Goal: Task Accomplishment & Management: Complete application form

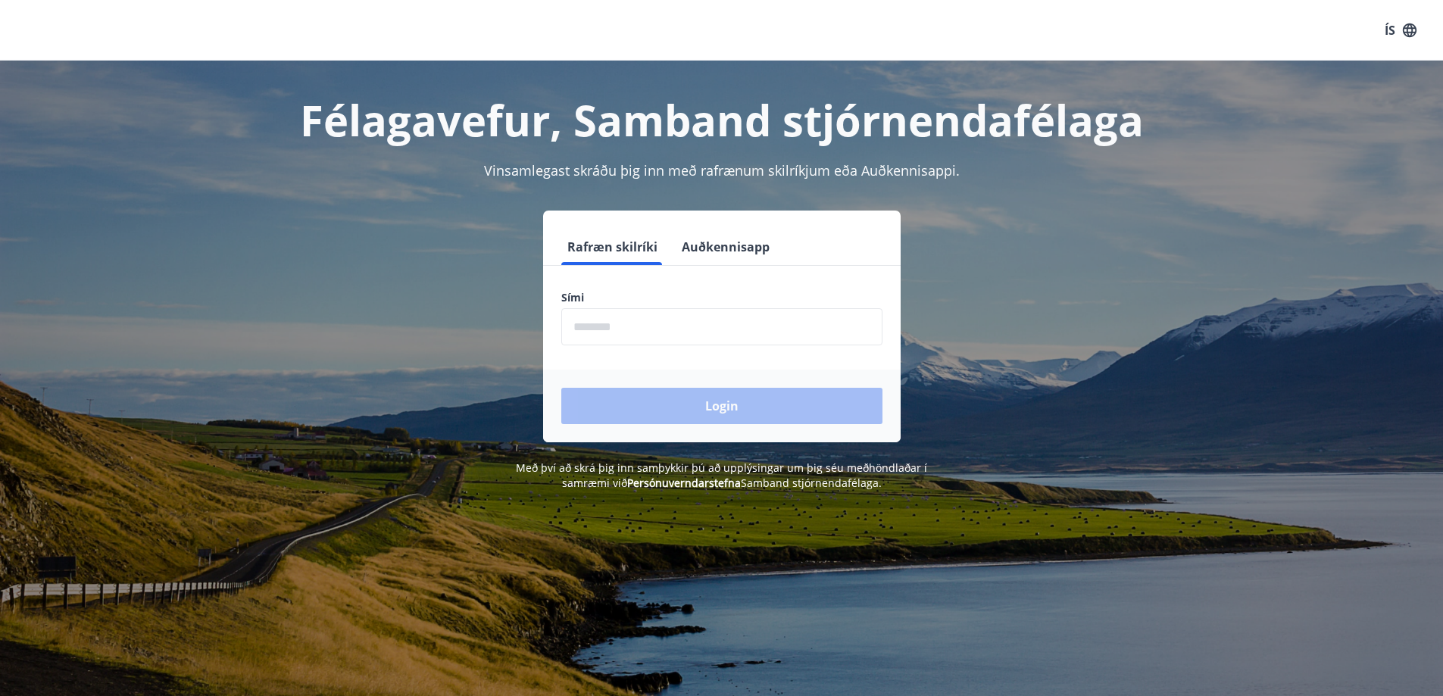
click at [589, 334] on input "phone" at bounding box center [721, 326] width 321 height 37
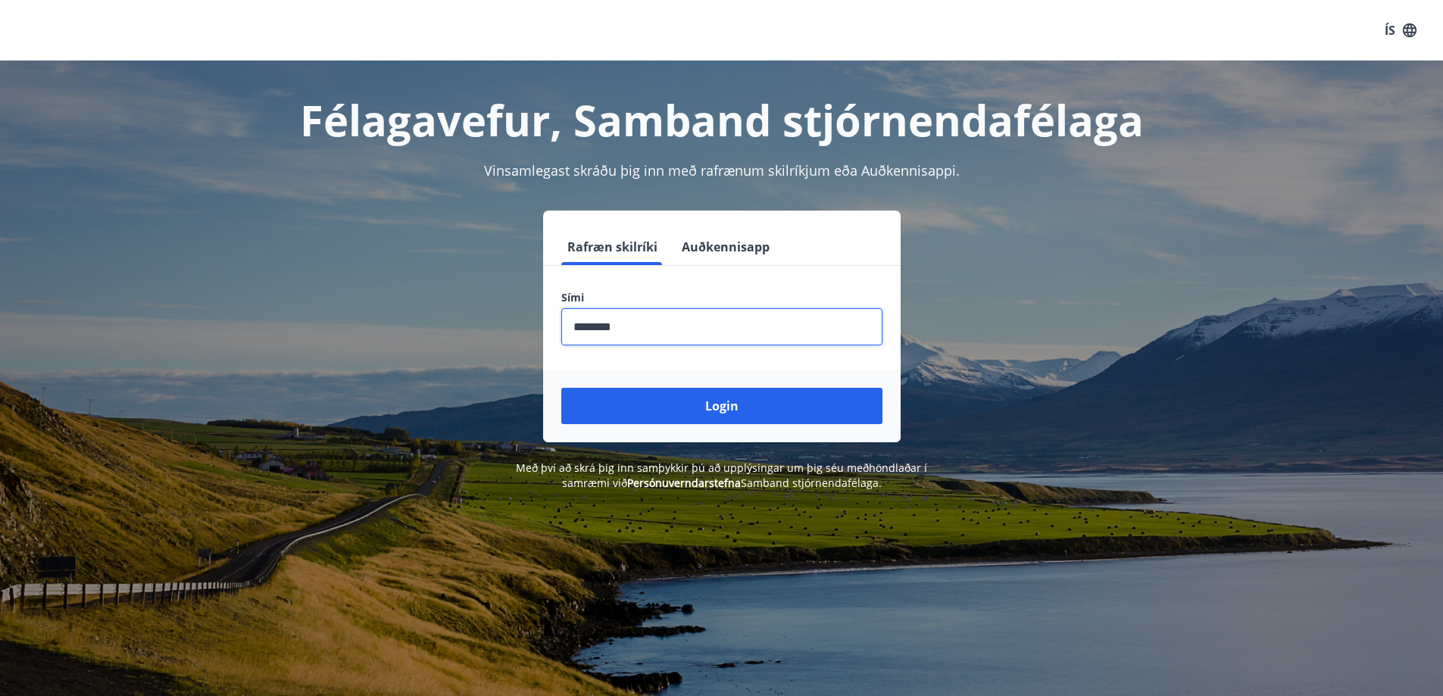
type input "********"
click at [561, 388] on button "Login" at bounding box center [721, 406] width 321 height 36
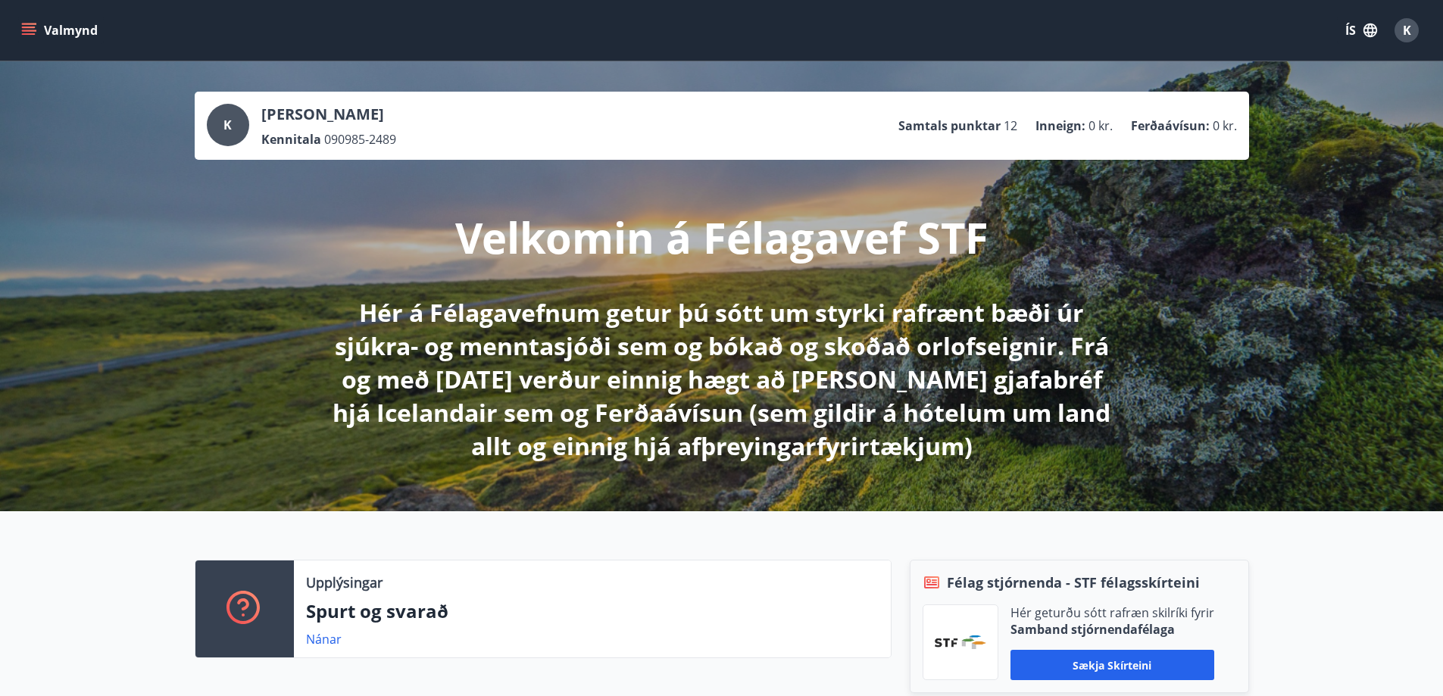
click at [21, 29] on icon "menu" at bounding box center [28, 30] width 15 height 15
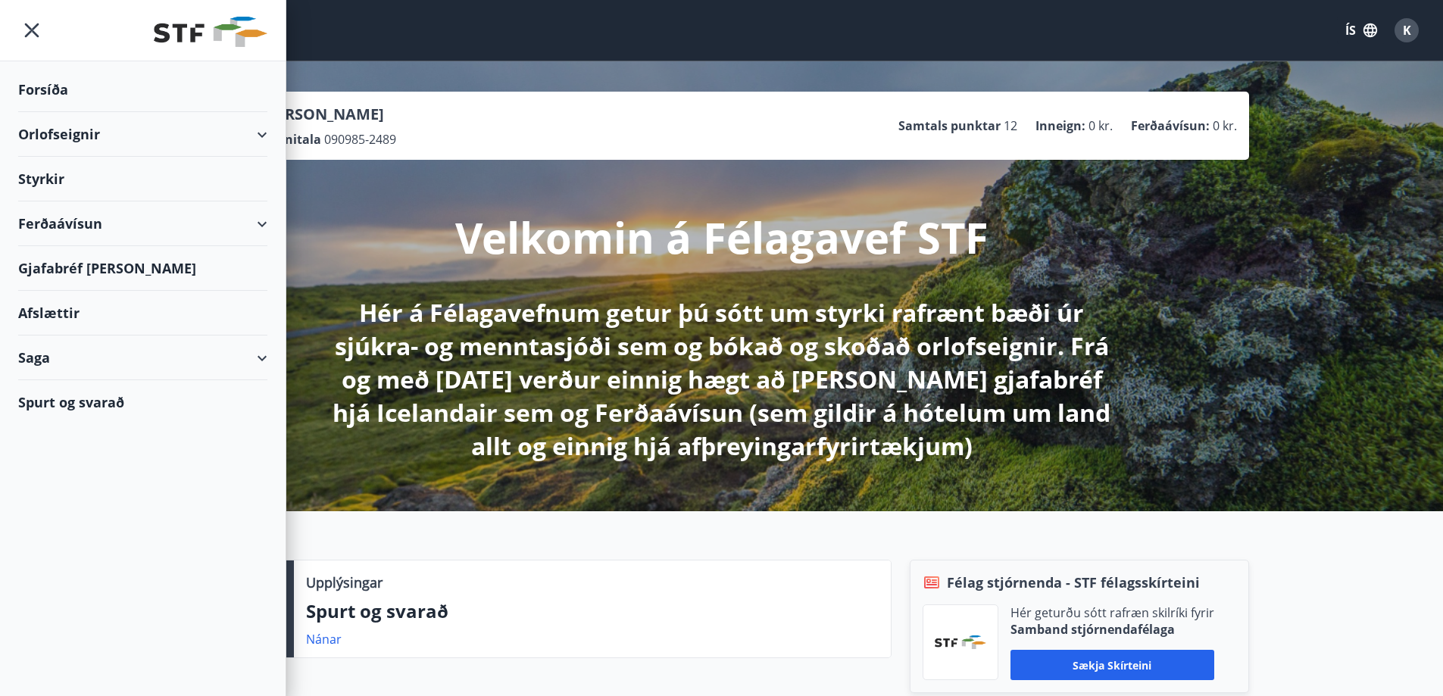
click at [44, 112] on div "Styrkir" at bounding box center [142, 89] width 249 height 45
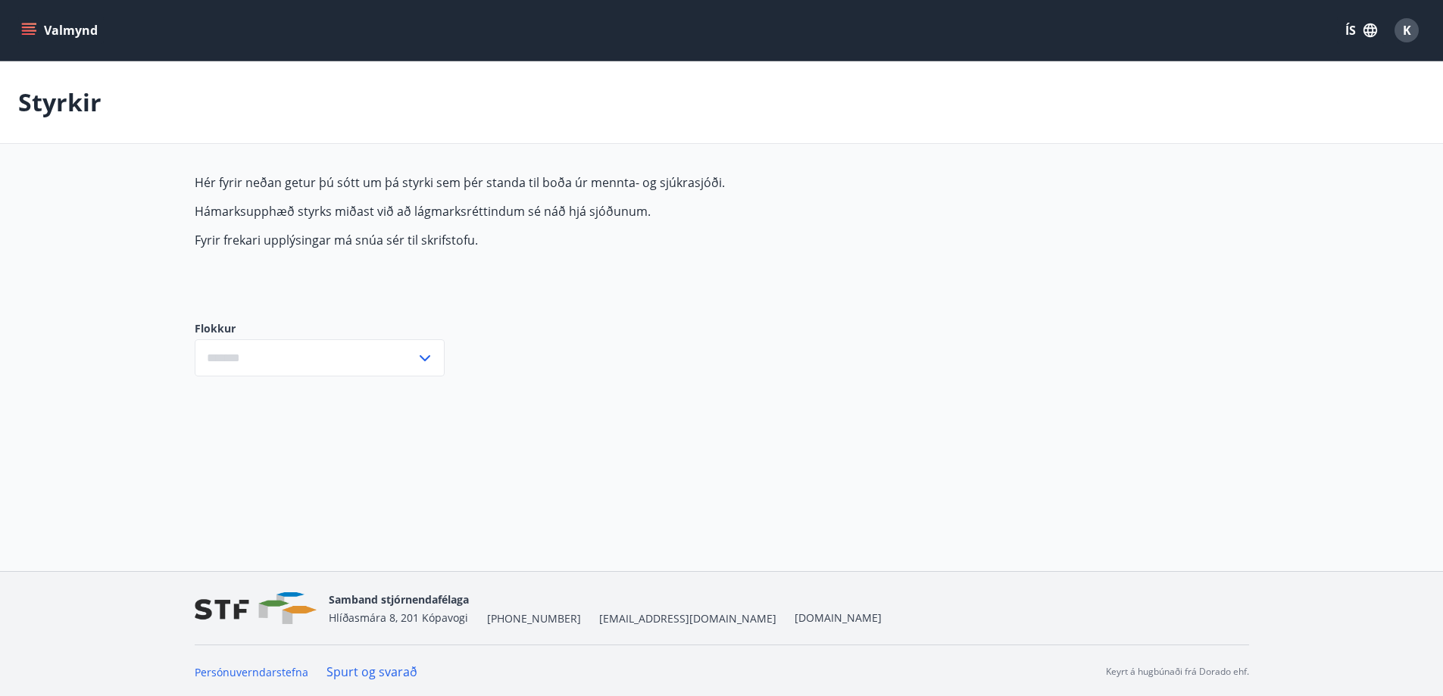
type input "***"
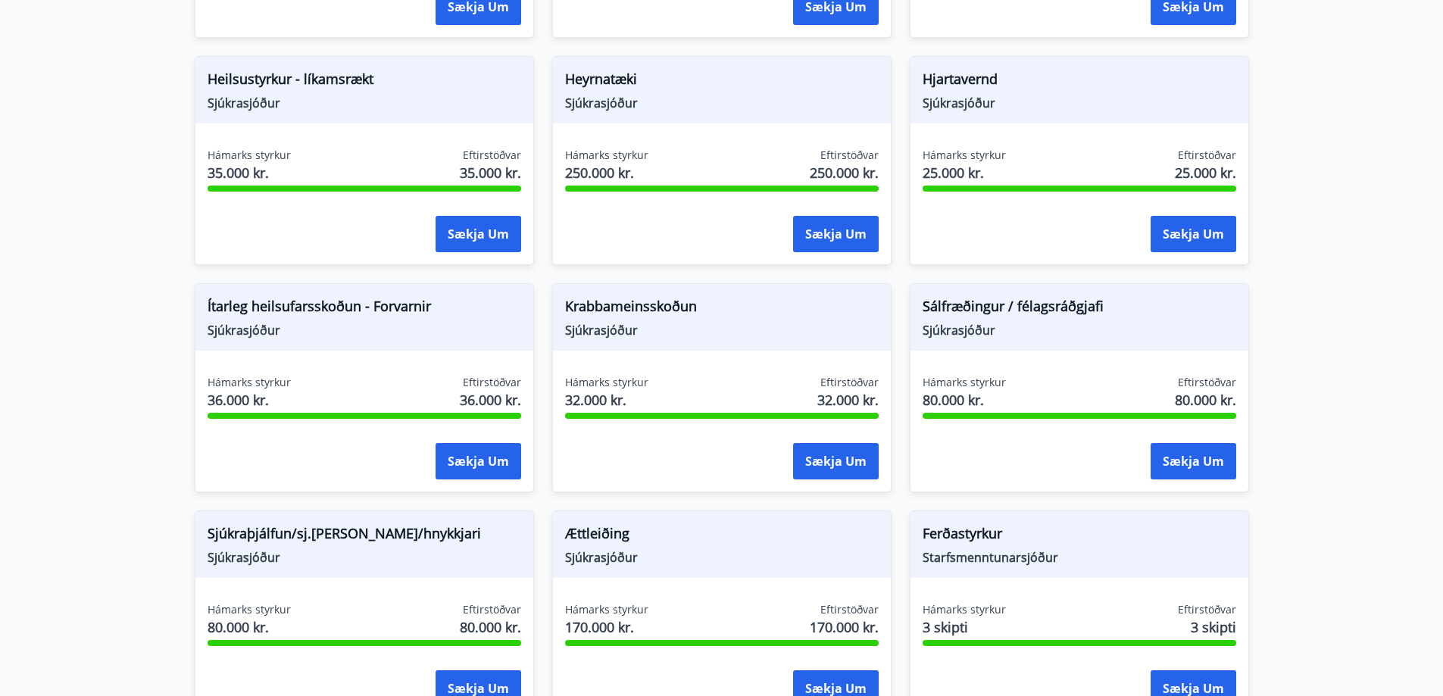
scroll to position [833, 0]
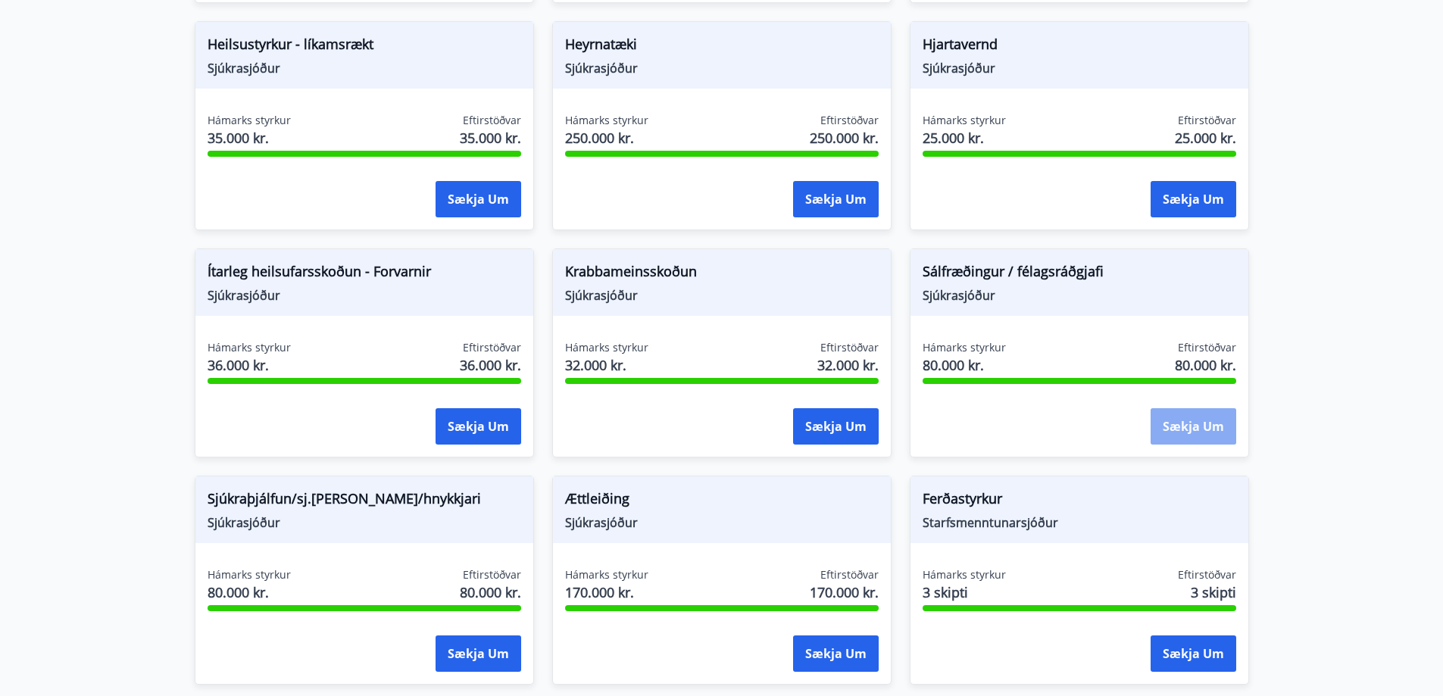
click at [1210, 427] on button "Sækja um" at bounding box center [1194, 426] width 86 height 36
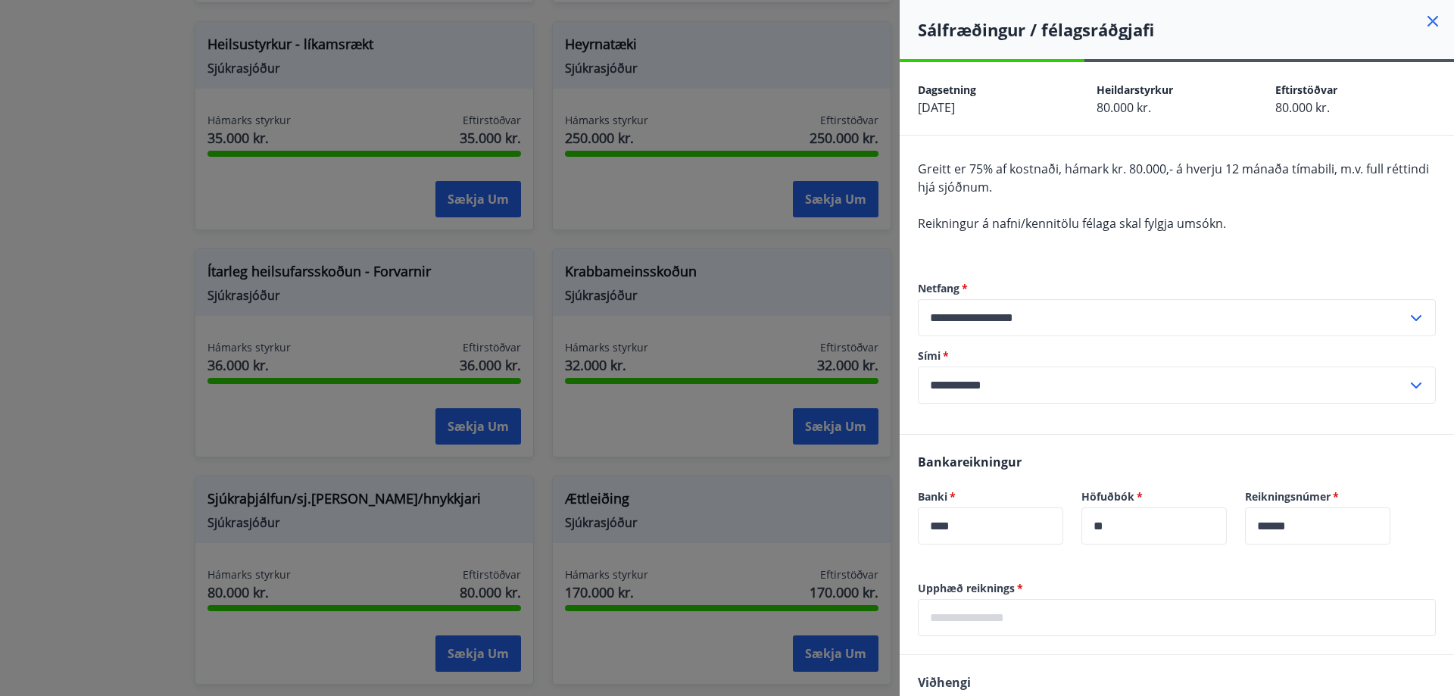
click at [1424, 19] on icon at bounding box center [1433, 21] width 18 height 18
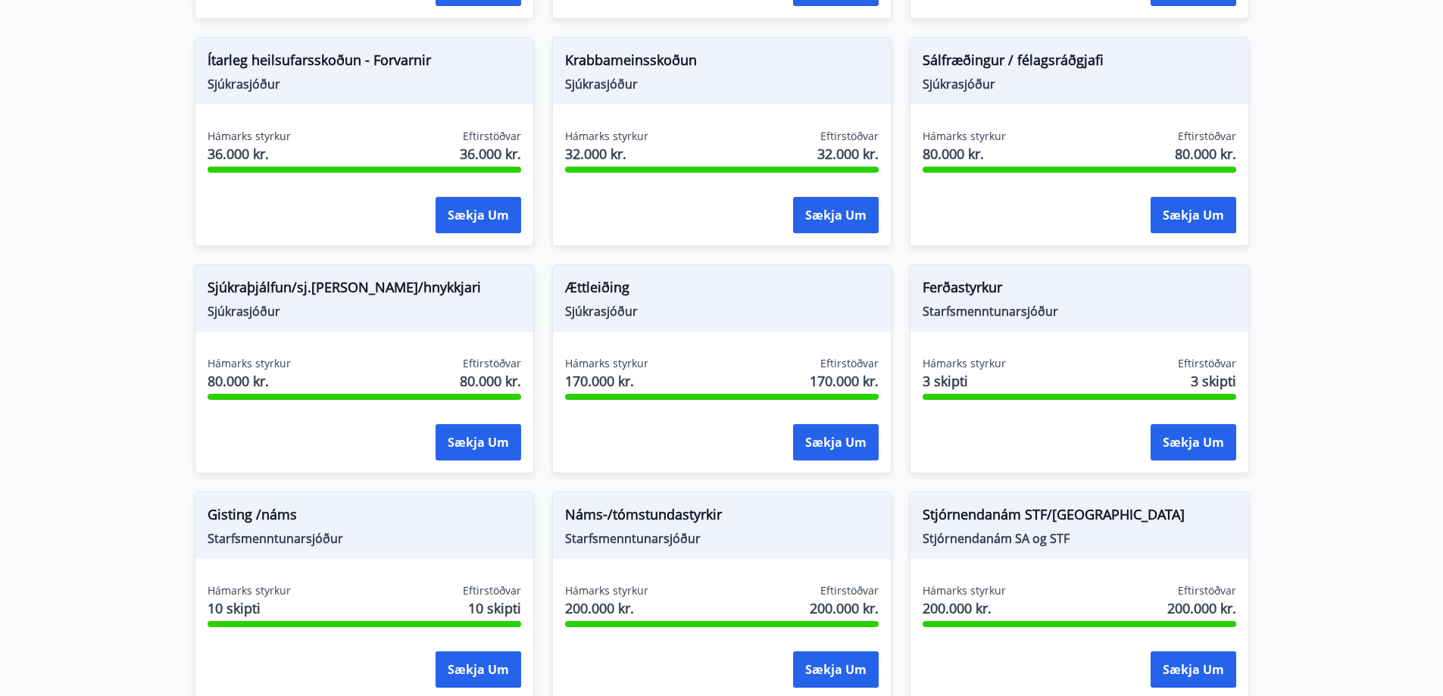
scroll to position [1195, 0]
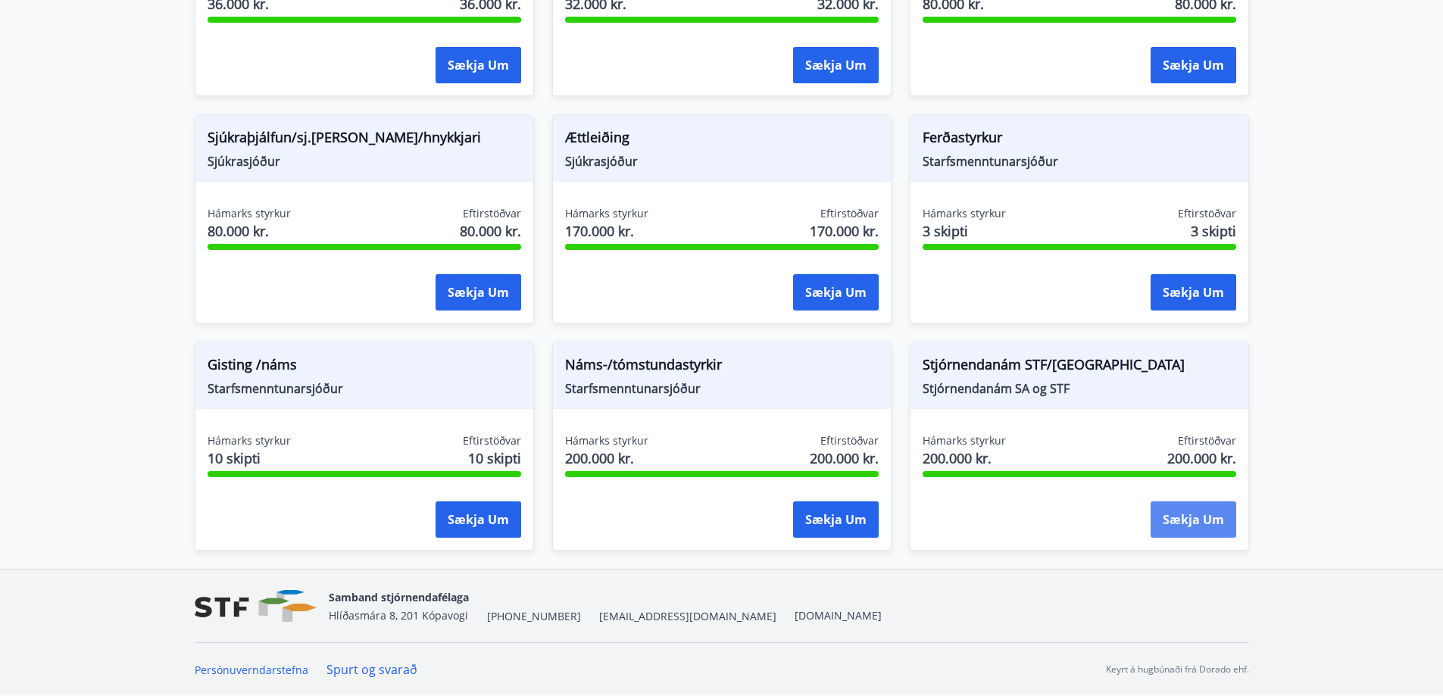
click at [1156, 513] on button "Sækja um" at bounding box center [1194, 519] width 86 height 36
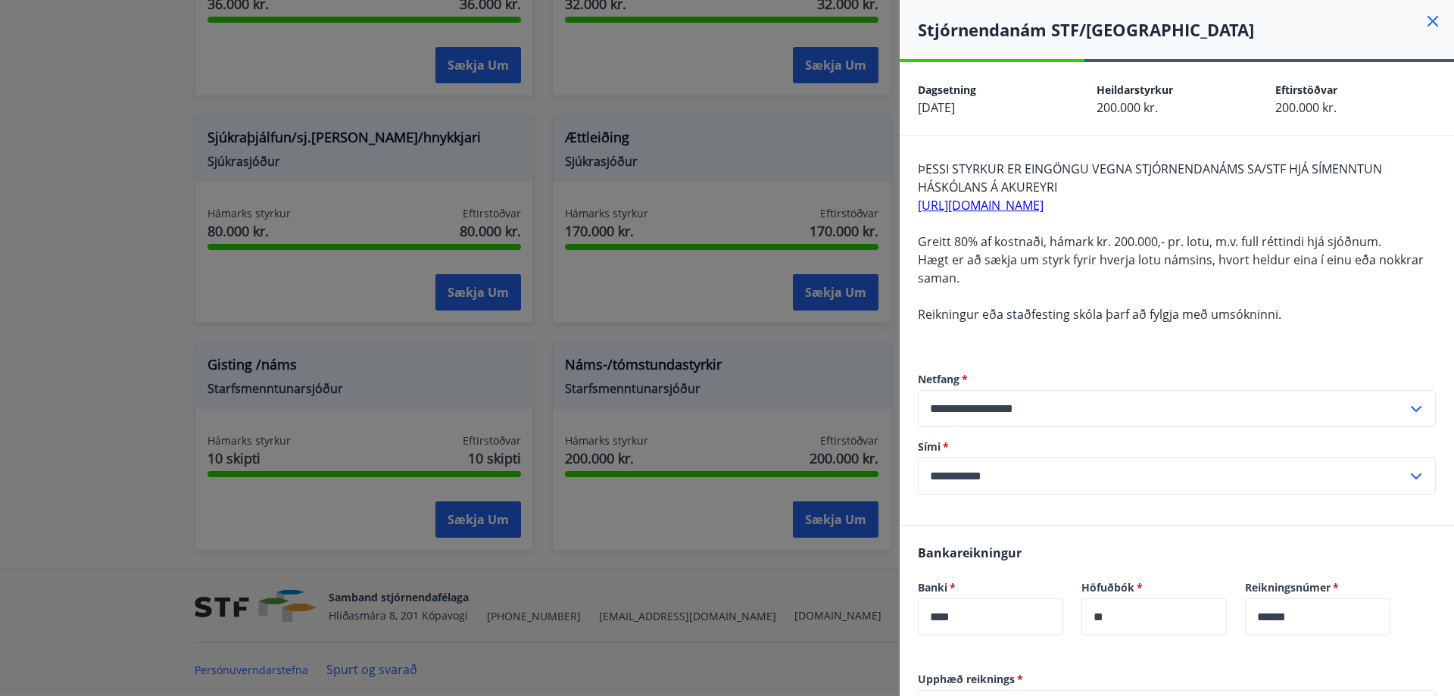
click at [1428, 20] on icon at bounding box center [1433, 21] width 11 height 11
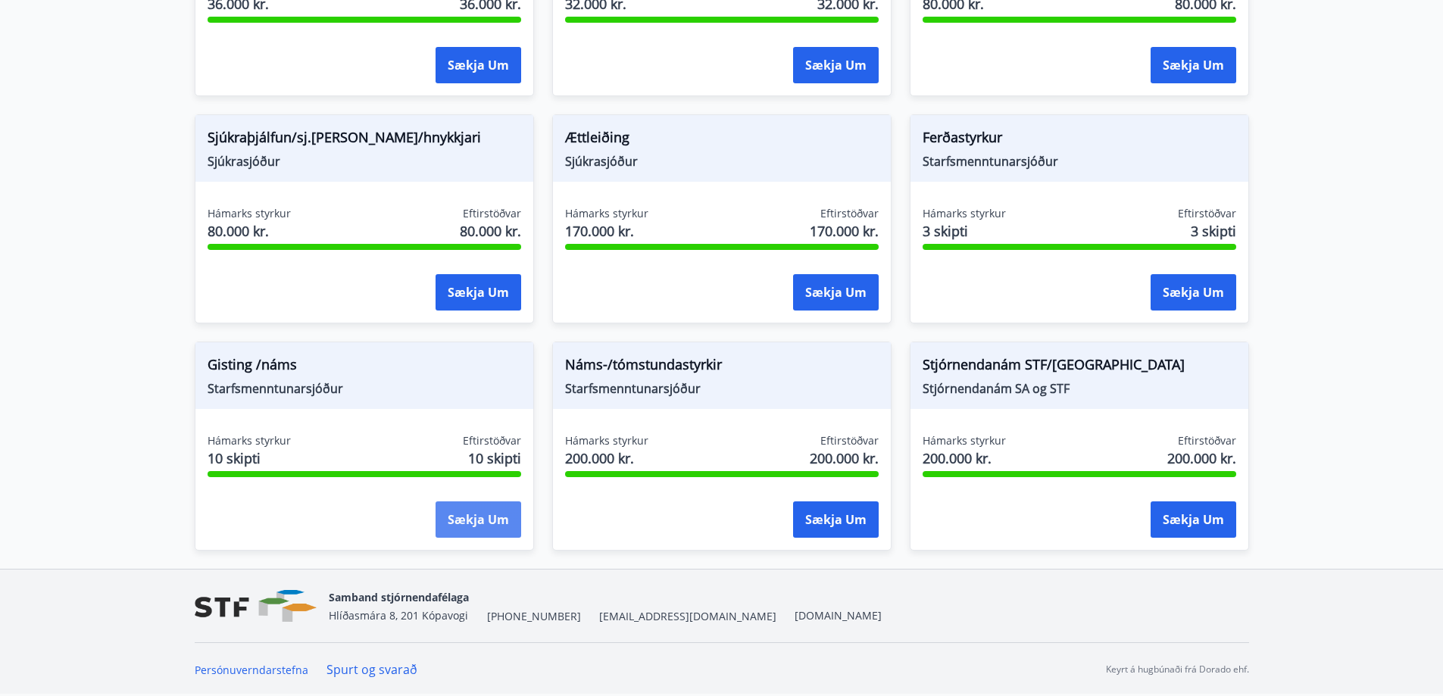
click at [474, 513] on button "Sækja um" at bounding box center [479, 519] width 86 height 36
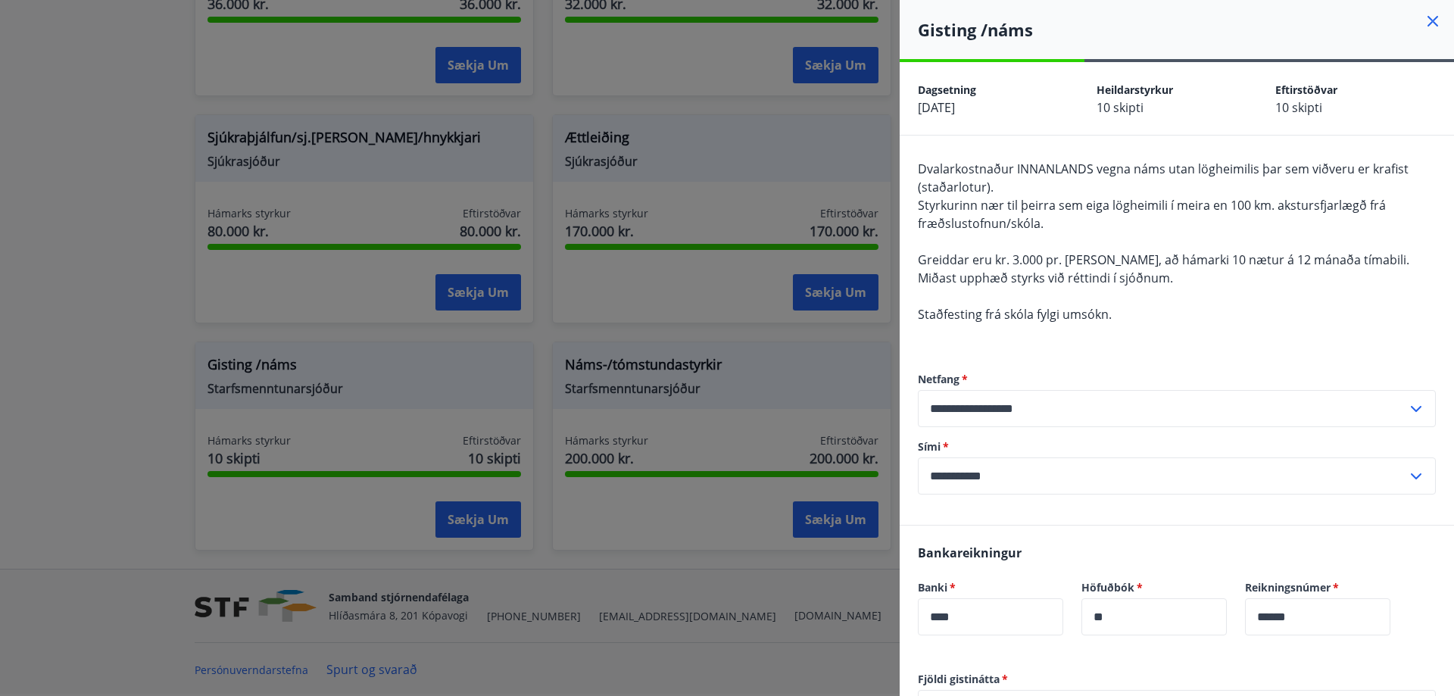
drag, startPoint x: 1425, startPoint y: 17, endPoint x: 1307, endPoint y: 30, distance: 118.8
click at [1424, 17] on icon at bounding box center [1433, 21] width 18 height 18
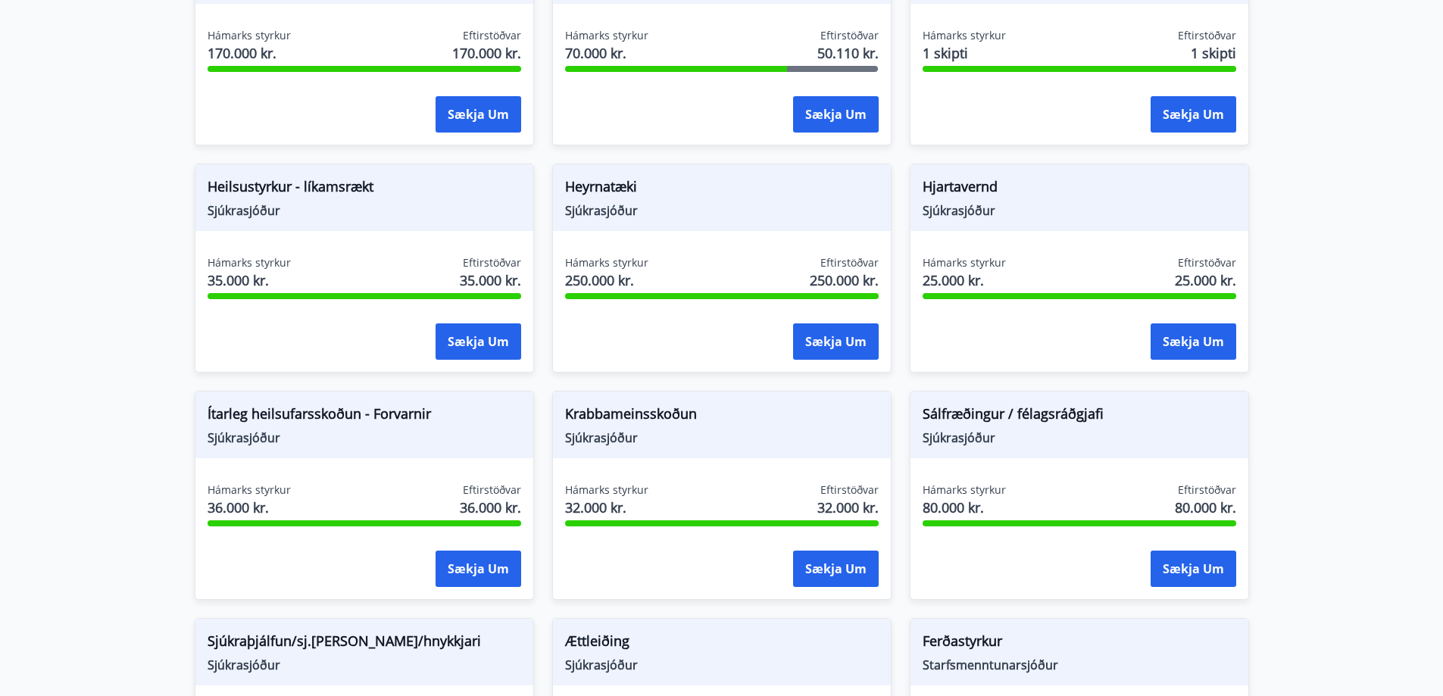
scroll to position [664, 0]
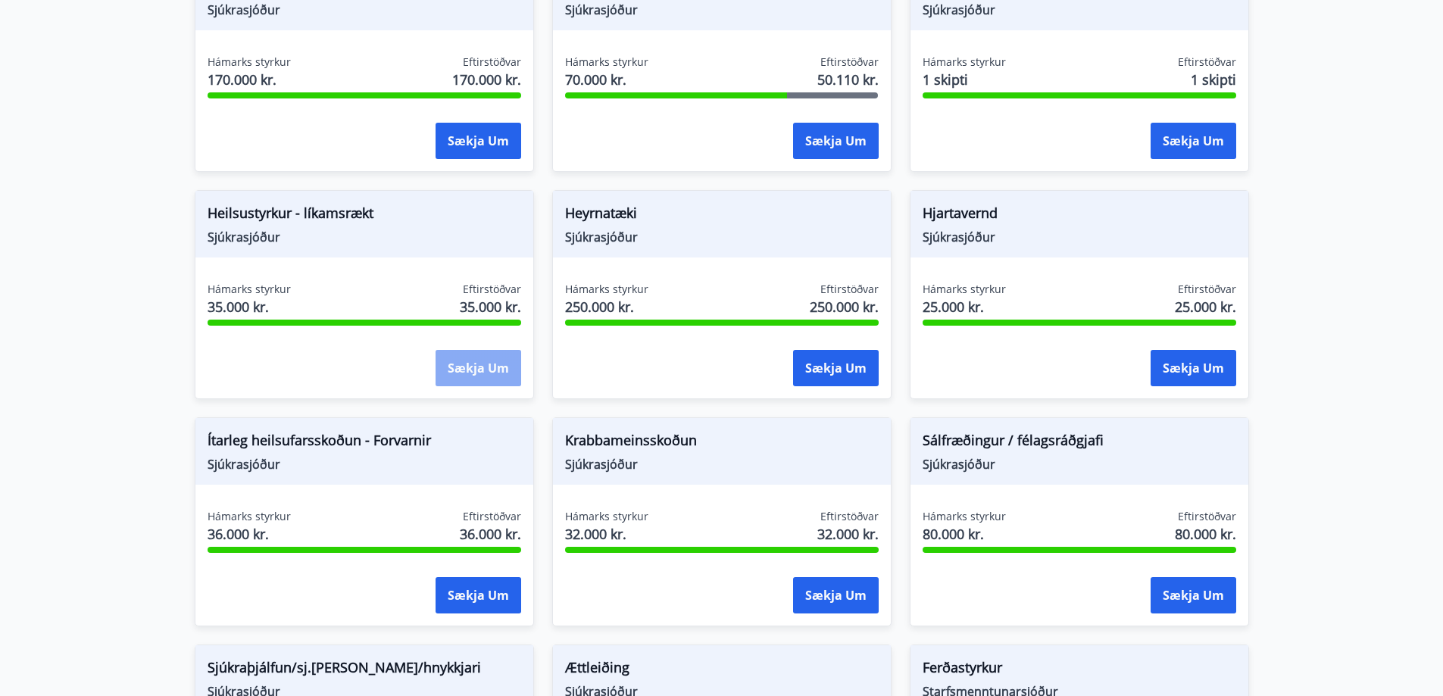
click at [456, 366] on button "Sækja um" at bounding box center [479, 368] width 86 height 36
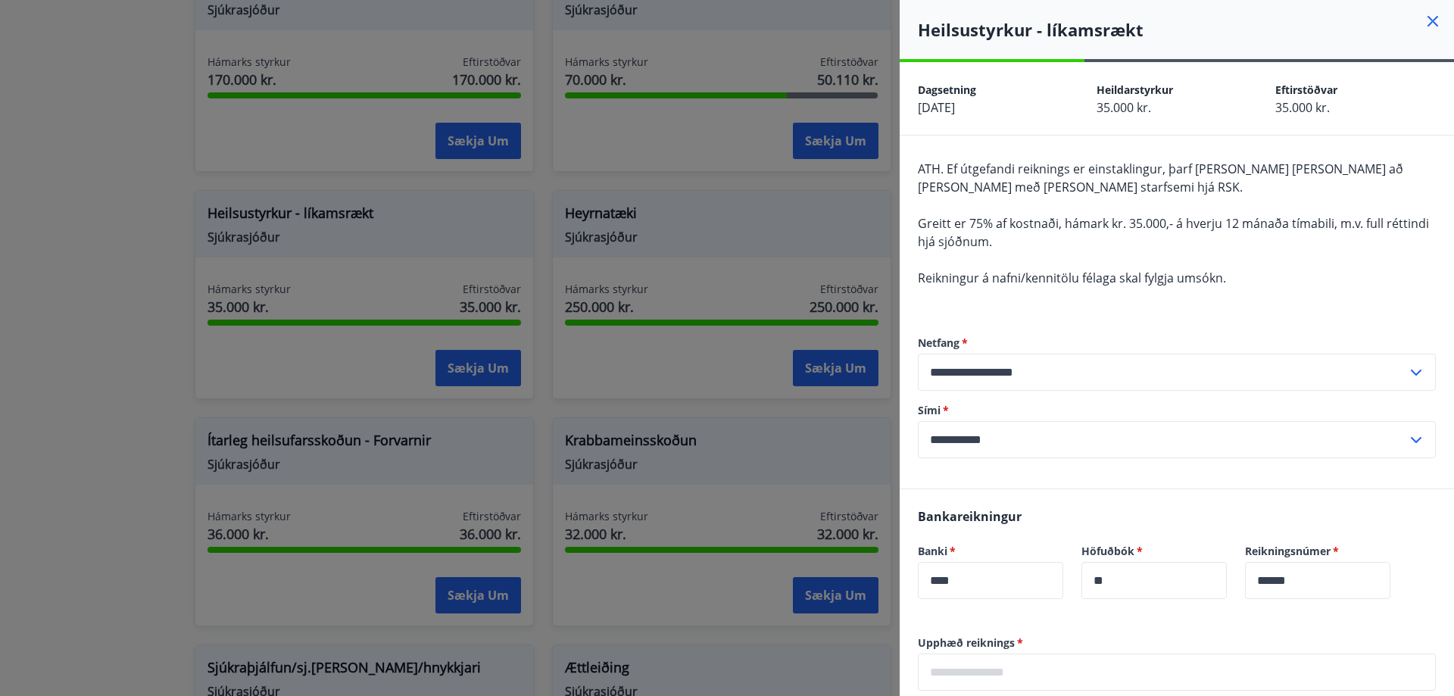
click at [1424, 17] on icon at bounding box center [1433, 21] width 18 height 18
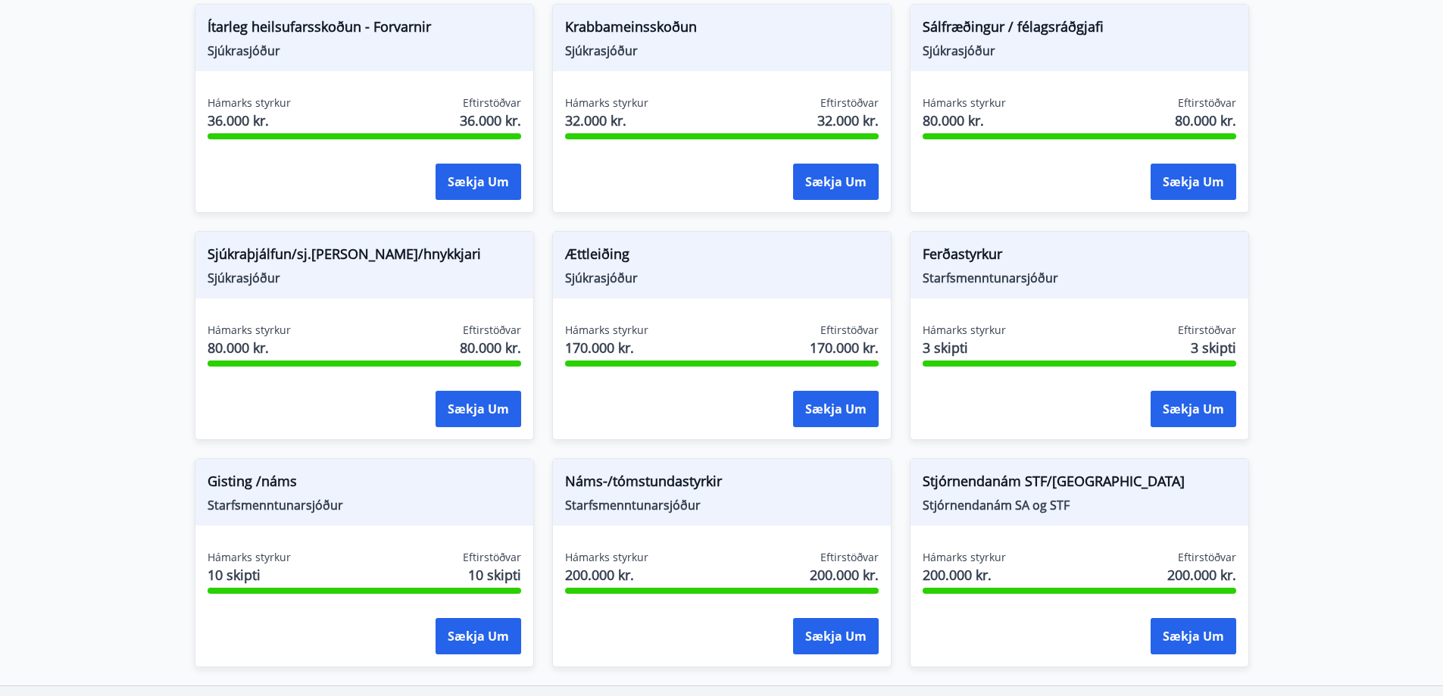
scroll to position [1195, 0]
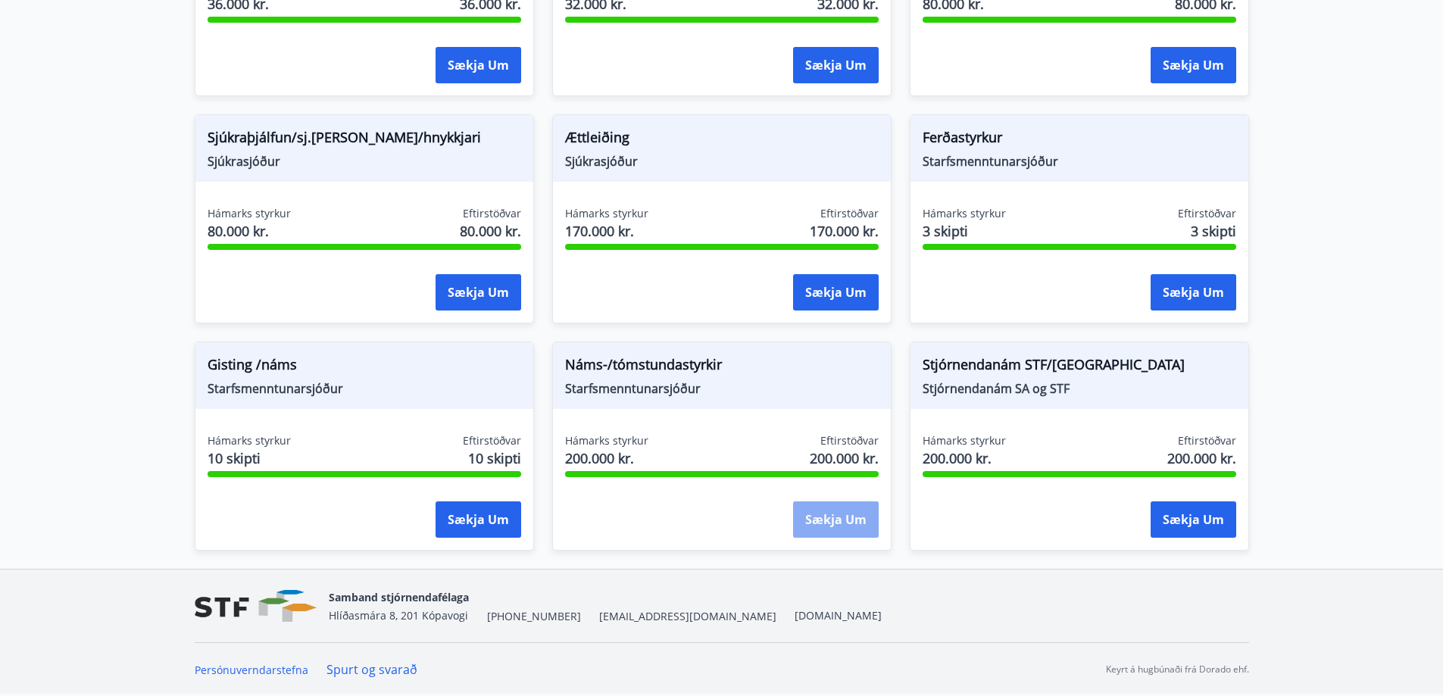
click at [822, 511] on button "Sækja um" at bounding box center [836, 519] width 86 height 36
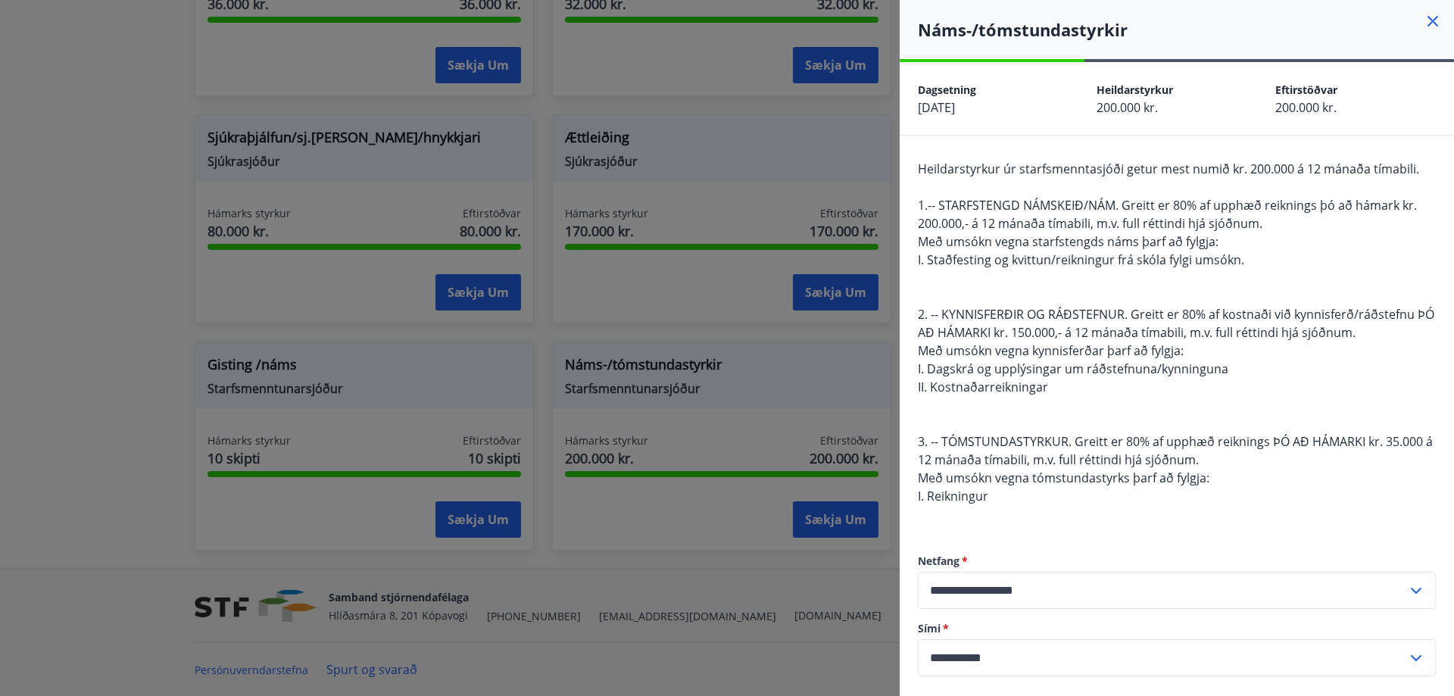
click at [1423, 11] on div "Náms-/tómstundastyrkir" at bounding box center [1177, 29] width 554 height 59
click at [1424, 19] on icon at bounding box center [1433, 21] width 18 height 18
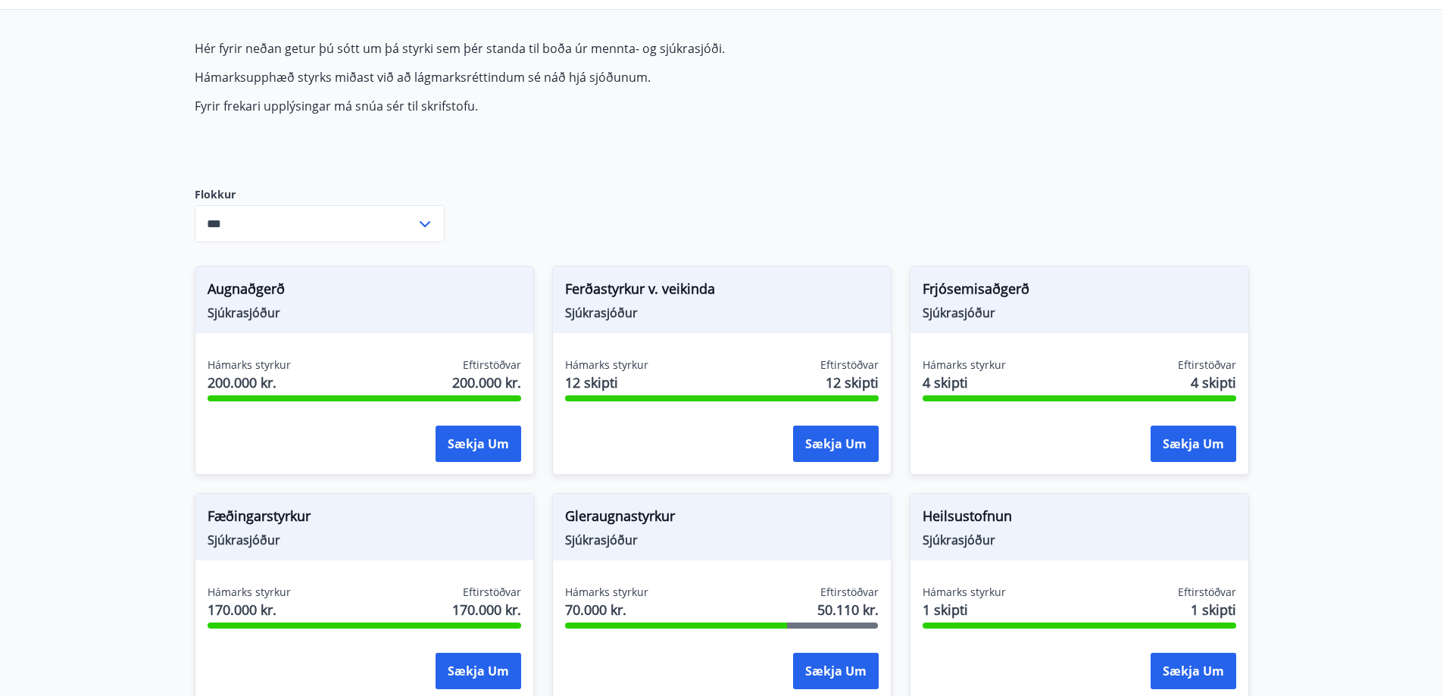
scroll to position [0, 0]
